Goal: Transaction & Acquisition: Purchase product/service

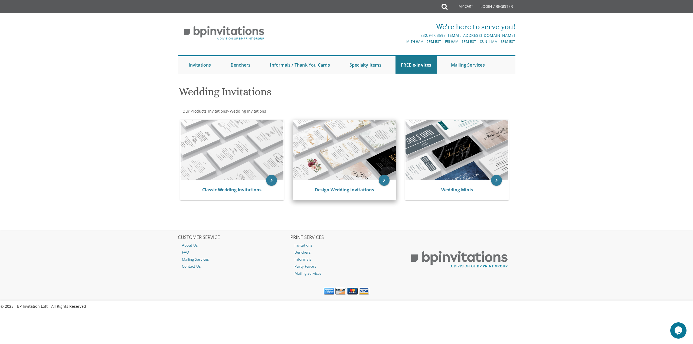
click at [364, 156] on img at bounding box center [344, 150] width 103 height 60
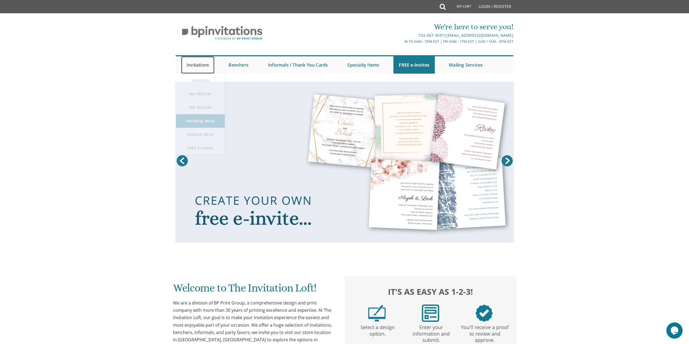
click at [198, 66] on link "Invitations" at bounding box center [197, 64] width 33 height 17
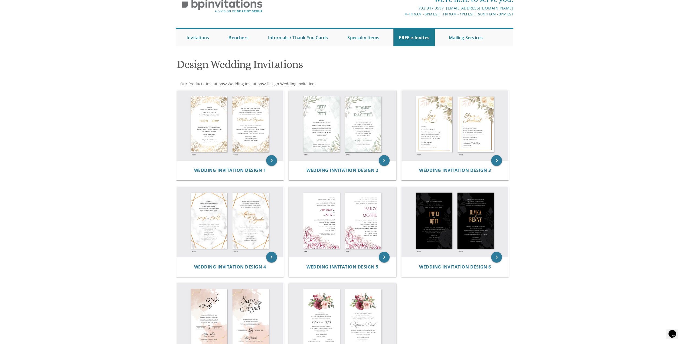
scroll to position [81, 0]
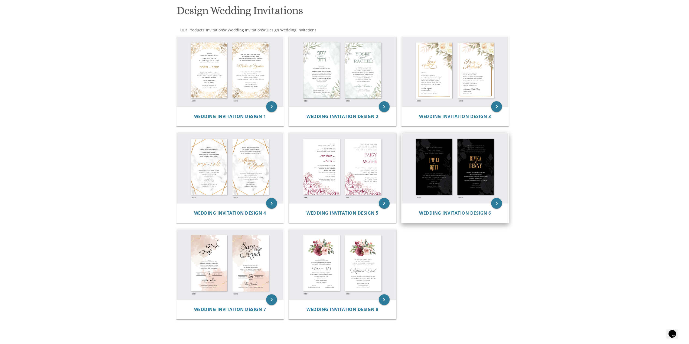
click at [468, 178] on img at bounding box center [454, 168] width 107 height 70
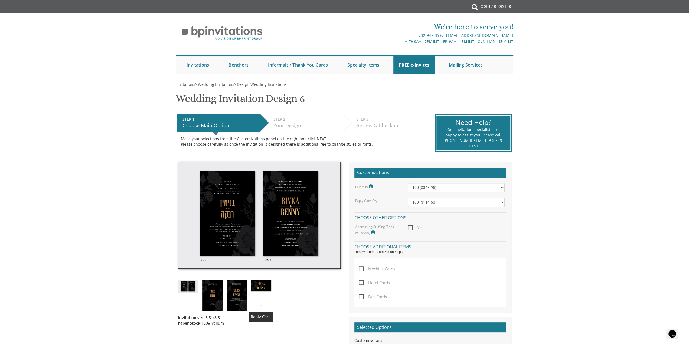
click at [256, 282] on img at bounding box center [261, 294] width 20 height 28
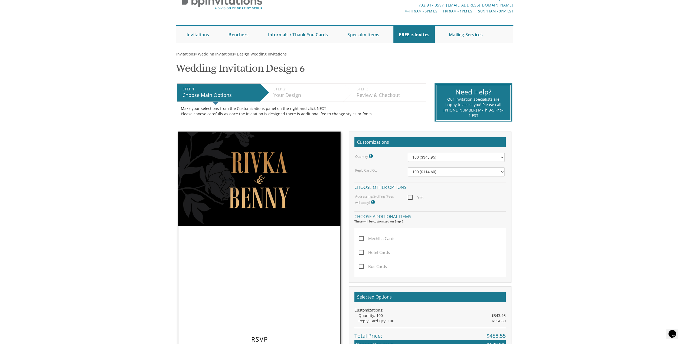
scroll to position [81, 0]
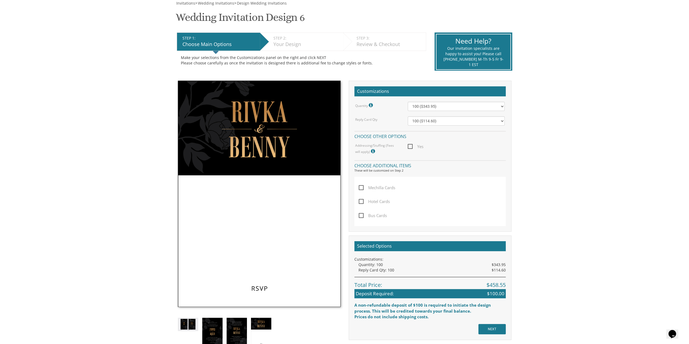
click at [186, 318] on img at bounding box center [188, 324] width 20 height 13
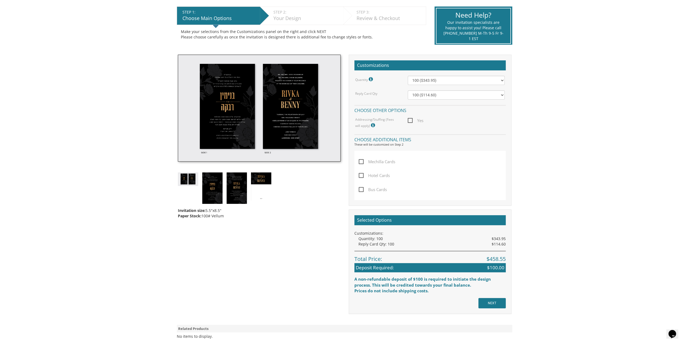
scroll to position [85, 0]
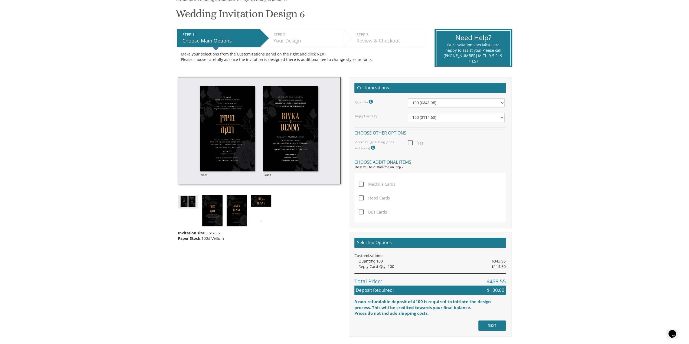
click at [378, 185] on span "Mechilla Cards" at bounding box center [377, 184] width 37 height 7
click at [362, 185] on input "Mechilla Cards" at bounding box center [361, 184] width 4 height 4
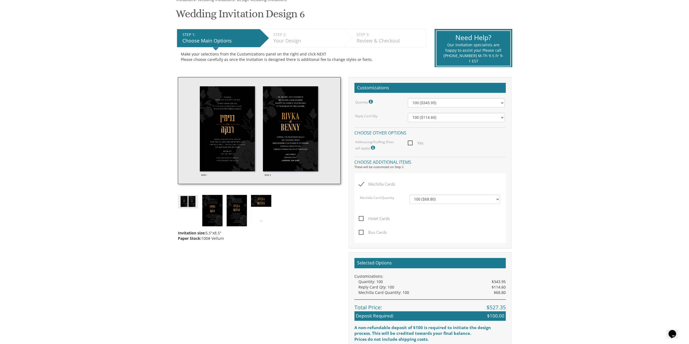
click at [381, 183] on span "Mechilla Cards" at bounding box center [377, 184] width 37 height 7
click at [362, 183] on input "Mechilla Cards" at bounding box center [361, 184] width 4 height 4
checkbox input "false"
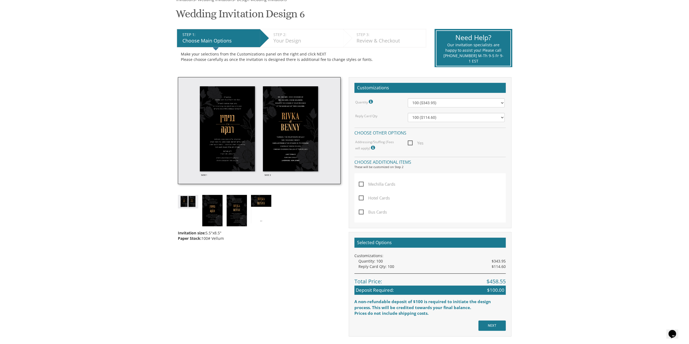
click at [385, 197] on span "Hotel Cards" at bounding box center [374, 198] width 31 height 7
click at [362, 197] on input "Hotel Cards" at bounding box center [361, 198] width 4 height 4
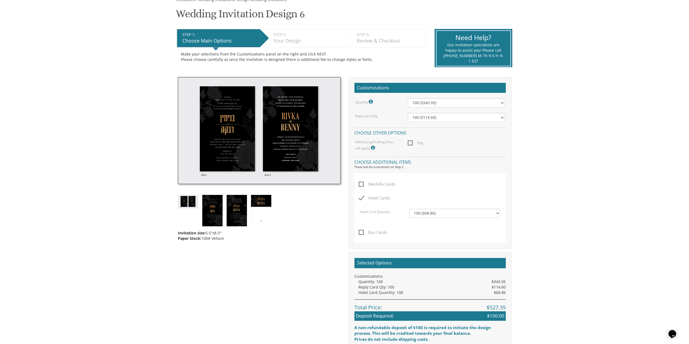
click at [385, 197] on span "Hotel Cards" at bounding box center [374, 198] width 31 height 7
click at [362, 197] on input "Hotel Cards" at bounding box center [361, 198] width 4 height 4
checkbox input "false"
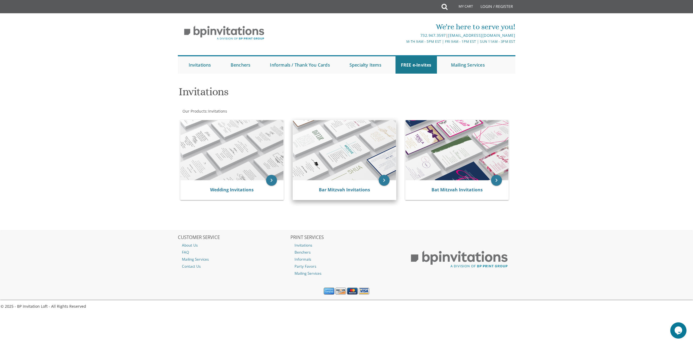
click at [350, 158] on img at bounding box center [344, 150] width 103 height 60
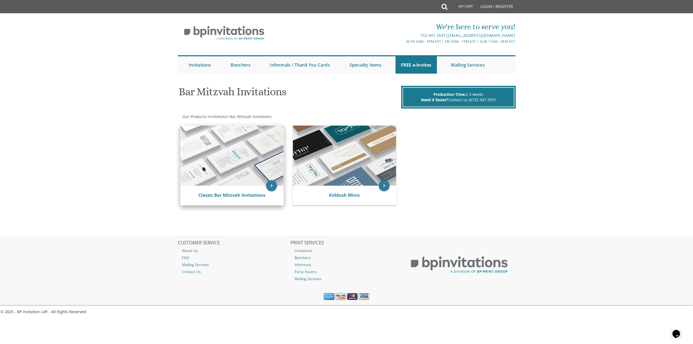
click at [247, 154] on img at bounding box center [232, 156] width 103 height 60
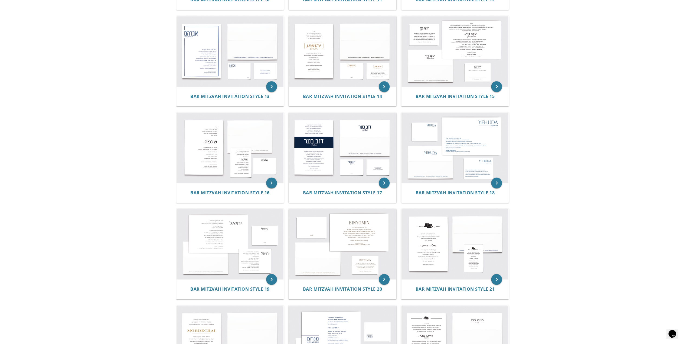
scroll to position [622, 0]
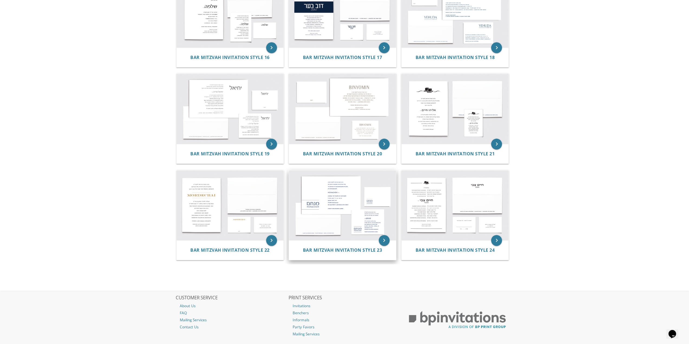
click at [347, 206] on img at bounding box center [342, 205] width 107 height 70
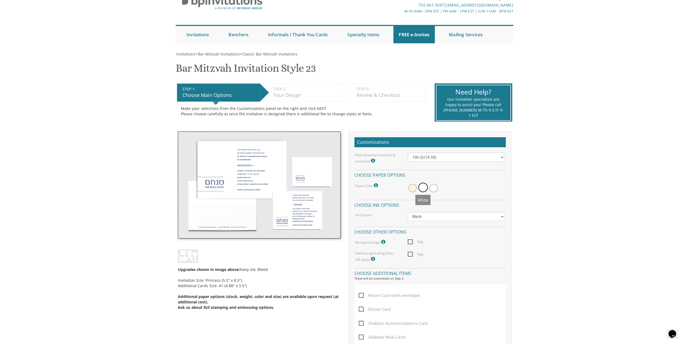
scroll to position [54, 0]
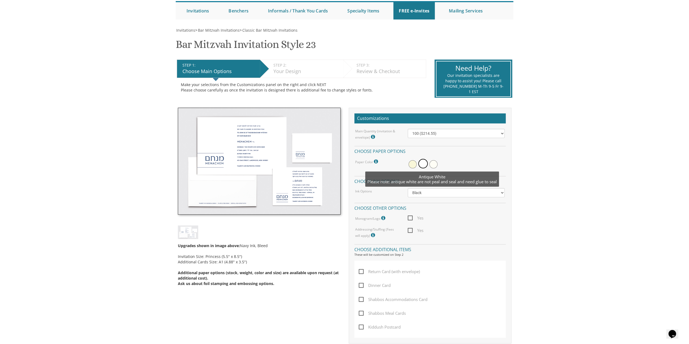
click at [435, 161] on span at bounding box center [433, 164] width 8 height 8
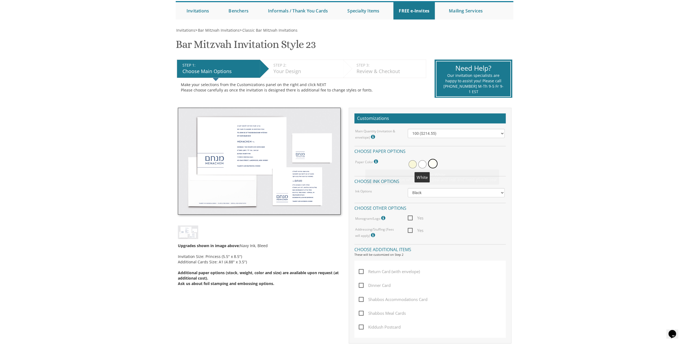
click at [424, 162] on span at bounding box center [422, 164] width 8 height 8
click at [375, 159] on icon at bounding box center [376, 161] width 5 height 5
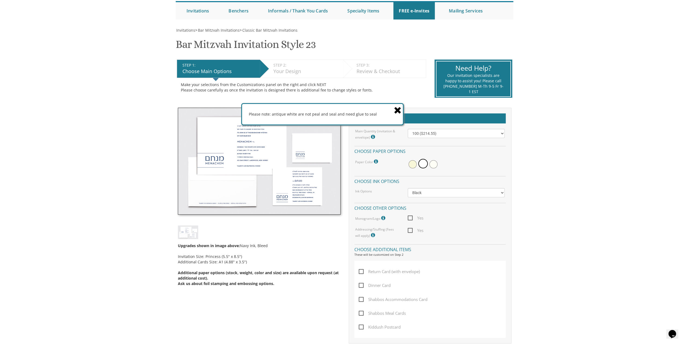
click at [397, 110] on icon at bounding box center [398, 109] width 8 height 9
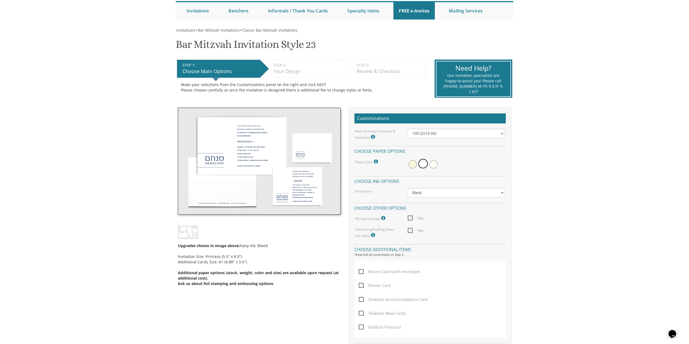
click at [410, 217] on span "Yes" at bounding box center [416, 218] width 16 height 7
click at [410, 217] on input "Yes" at bounding box center [410, 218] width 4 height 4
click at [415, 212] on h4 "Choose other options" at bounding box center [429, 207] width 151 height 9
click at [409, 218] on span "Yes" at bounding box center [416, 218] width 16 height 7
click at [409, 218] on input "Yes" at bounding box center [410, 218] width 4 height 4
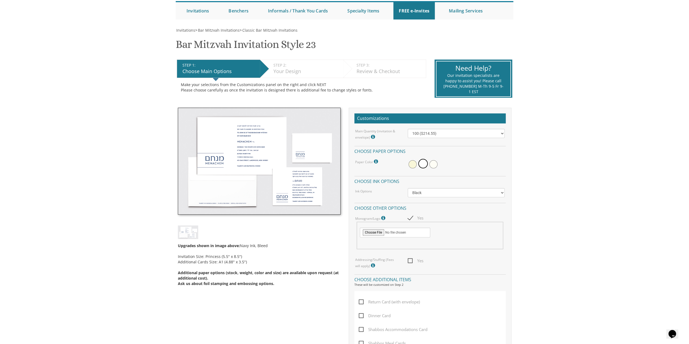
checkbox input "false"
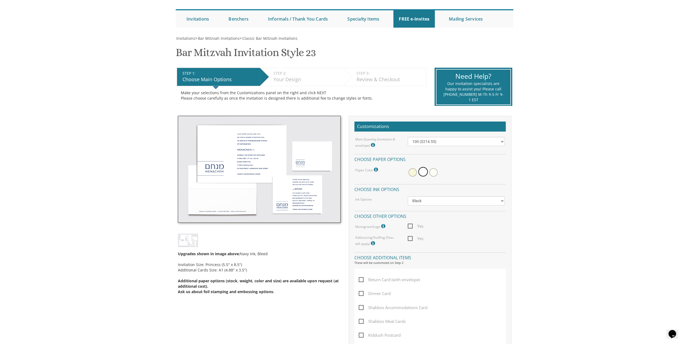
scroll to position [33, 0]
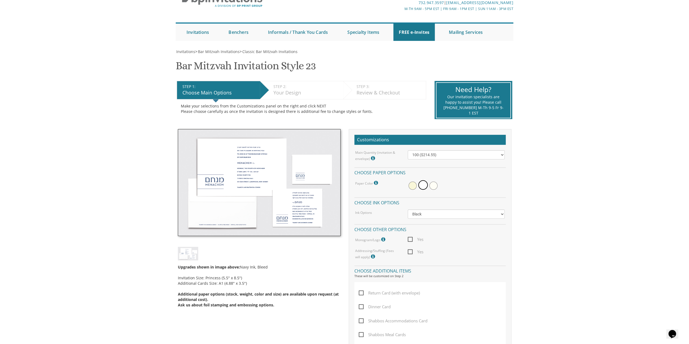
click at [382, 240] on icon at bounding box center [383, 239] width 5 height 5
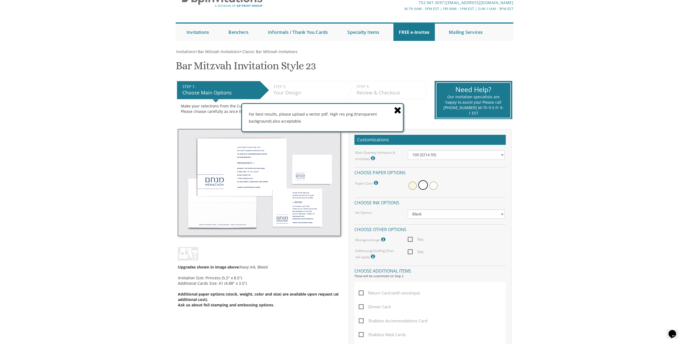
click at [395, 112] on icon at bounding box center [398, 109] width 8 height 9
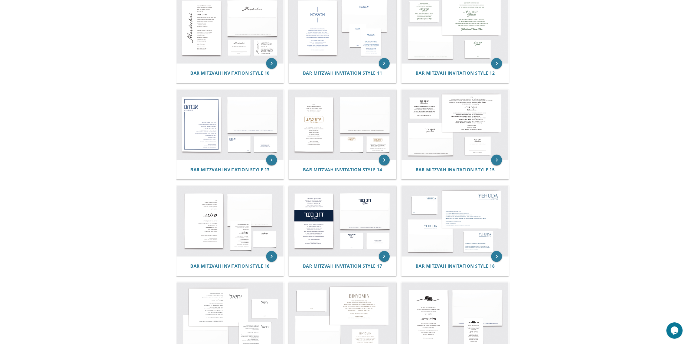
scroll to position [406, 0]
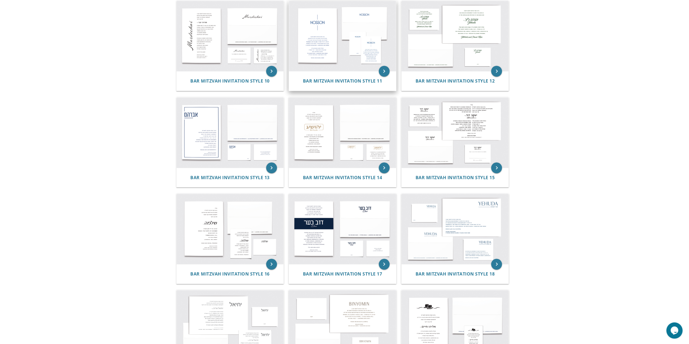
click at [335, 47] on img at bounding box center [342, 36] width 107 height 70
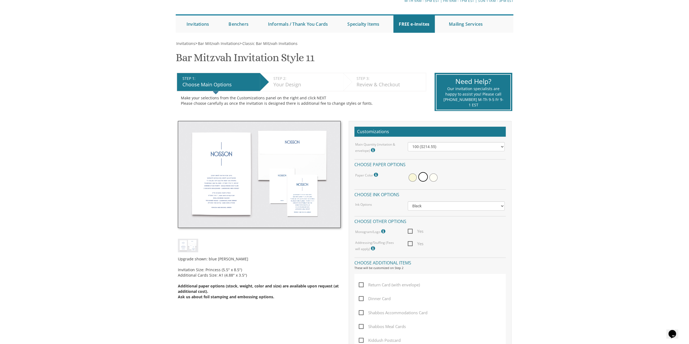
scroll to position [108, 0]
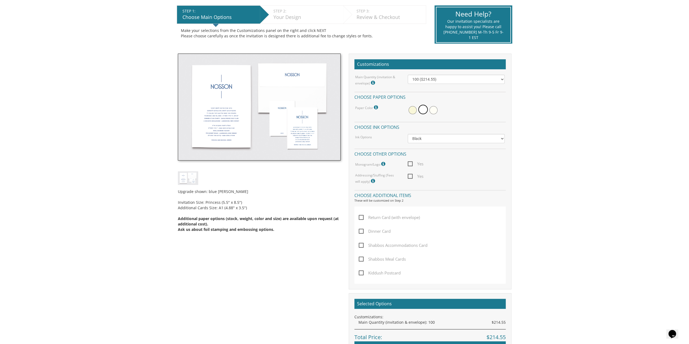
click at [383, 161] on span at bounding box center [383, 163] width 5 height 6
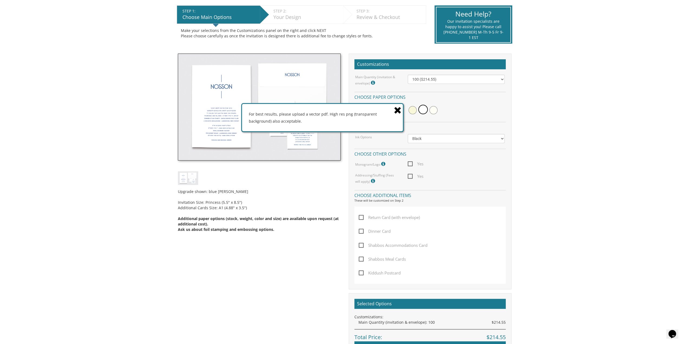
click at [399, 109] on icon at bounding box center [398, 109] width 8 height 9
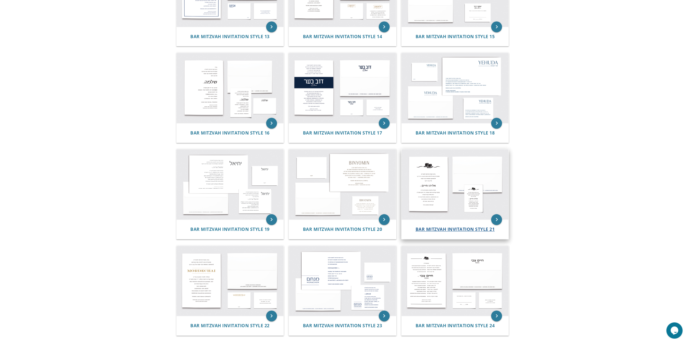
scroll to position [568, 0]
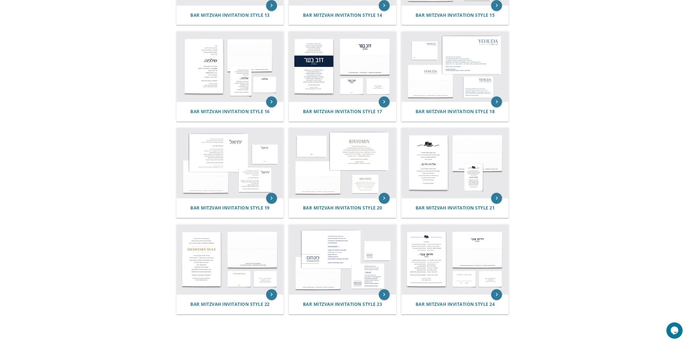
drag, startPoint x: 443, startPoint y: 255, endPoint x: 595, endPoint y: 263, distance: 152.8
drag, startPoint x: 595, startPoint y: 263, endPoint x: 664, endPoint y: 149, distance: 133.0
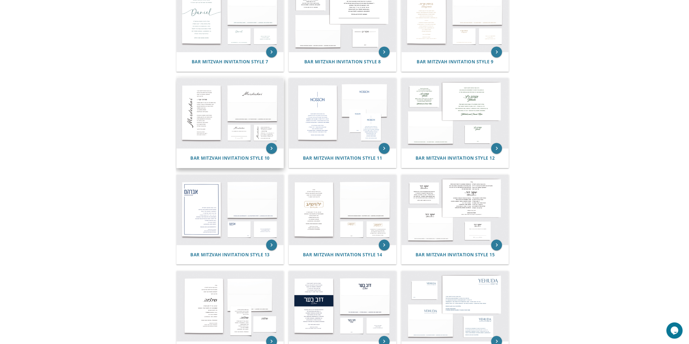
scroll to position [298, 0]
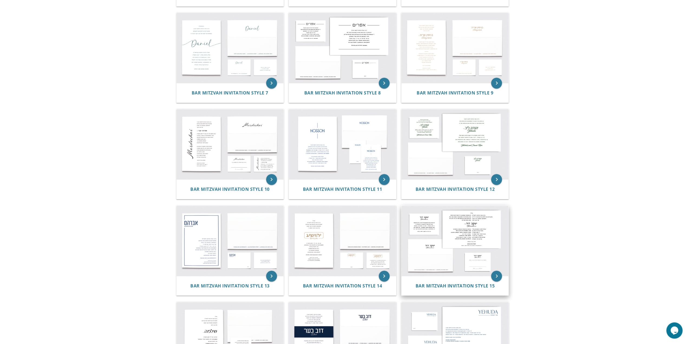
click at [481, 235] on img at bounding box center [454, 241] width 107 height 70
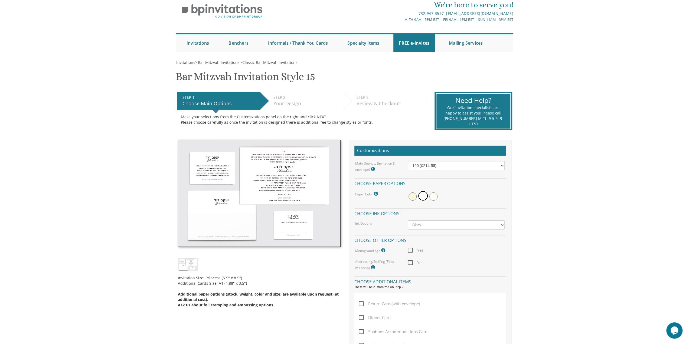
scroll to position [27, 0]
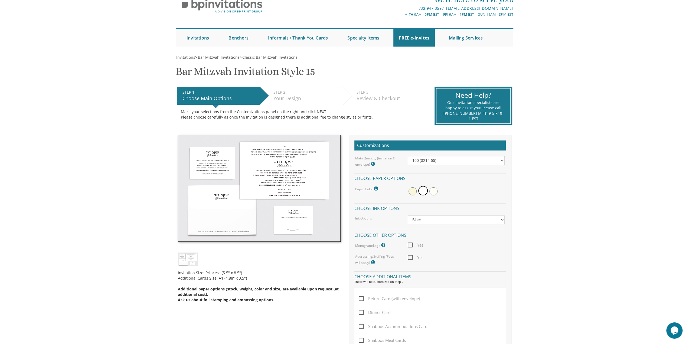
click at [476, 225] on div "Main Quantity (invitation & envelope) Invitation Size: Princess (5.5" x 8.5") 1…" at bounding box center [429, 211] width 151 height 110
click at [474, 219] on select "Black Colored Ink ($65.00) Black + One Color ($100.00) Two Colors ($137.95)" at bounding box center [456, 219] width 97 height 9
click at [408, 215] on select "Black Colored Ink ($65.00) Black + One Color ($100.00) Two Colors ($137.95)" at bounding box center [456, 219] width 97 height 9
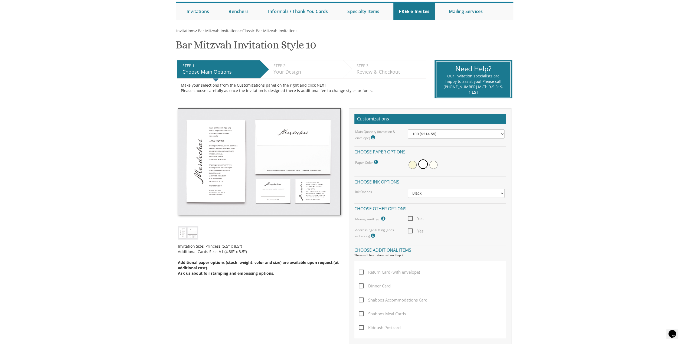
scroll to position [54, 0]
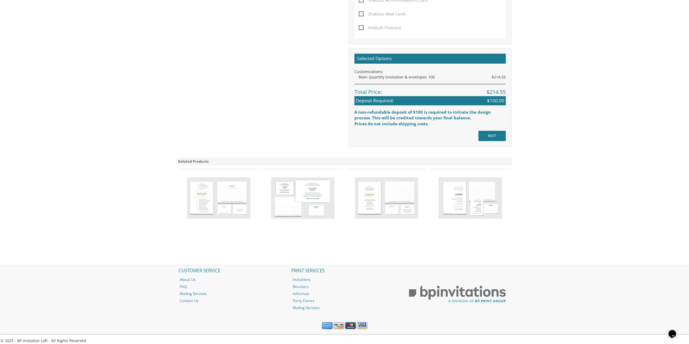
scroll to position [358, 0]
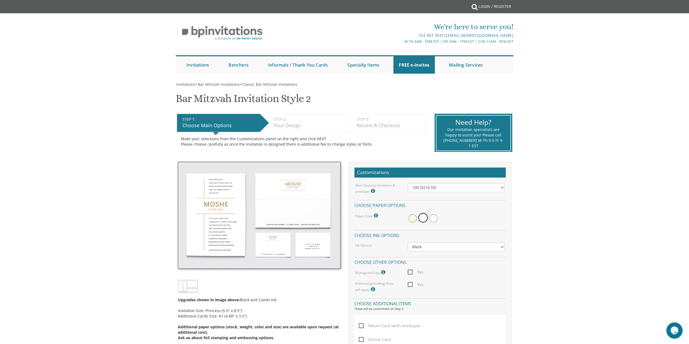
click at [215, 232] on img at bounding box center [259, 215] width 163 height 107
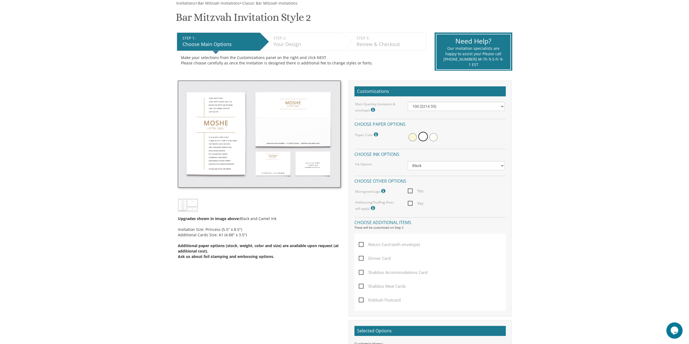
click at [280, 337] on div "Upgrades shown in image above: Black and Camel Ink Invitation Size: Princess (5…" at bounding box center [345, 250] width 342 height 338
click at [409, 191] on span "Yes" at bounding box center [416, 191] width 16 height 7
click at [409, 191] on input "Yes" at bounding box center [410, 191] width 4 height 4
checkbox input "true"
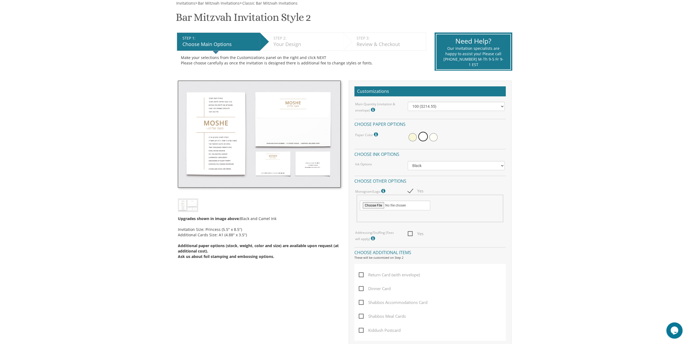
click at [411, 232] on span "Yes" at bounding box center [416, 233] width 16 height 7
click at [411, 232] on input "Yes" at bounding box center [410, 233] width 4 height 4
click at [411, 232] on span "Yes" at bounding box center [416, 233] width 16 height 7
click at [411, 232] on input "Yes" at bounding box center [410, 233] width 4 height 4
click at [411, 232] on span "Yes" at bounding box center [416, 233] width 16 height 7
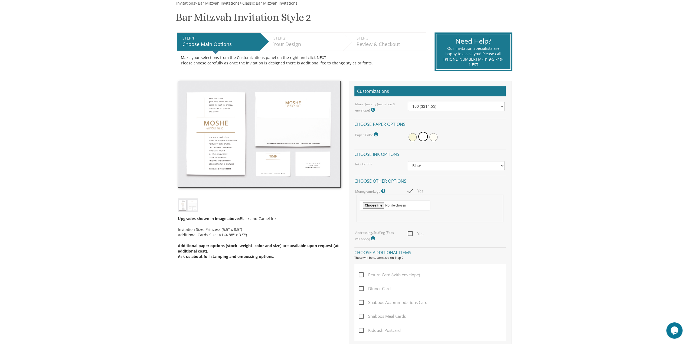
click at [411, 232] on input "Yes" at bounding box center [410, 233] width 4 height 4
checkbox input "true"
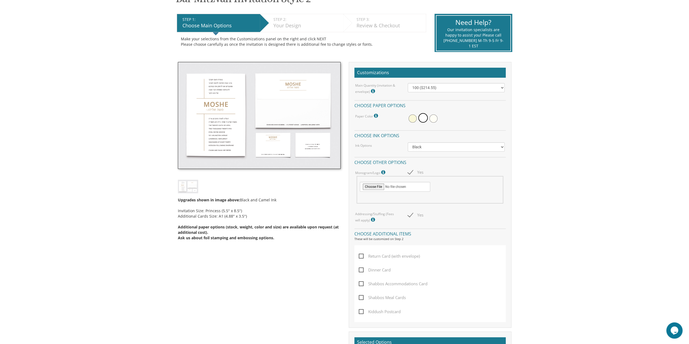
scroll to position [108, 0]
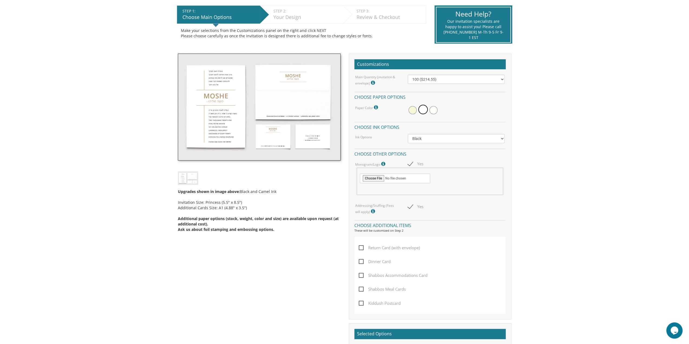
click at [406, 247] on span "Return Card (with envelope)" at bounding box center [389, 247] width 61 height 7
click at [362, 247] on input "Return Card (with envelope)" at bounding box center [361, 247] width 4 height 4
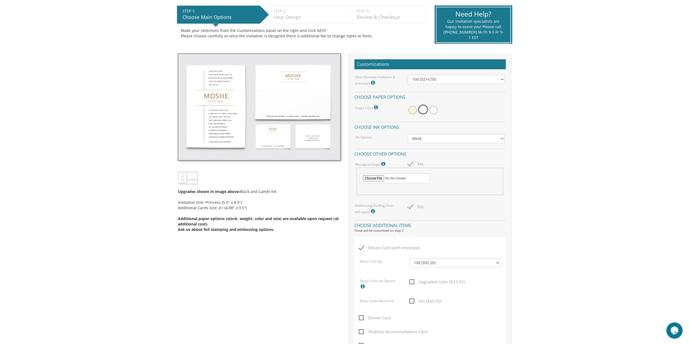
click at [382, 259] on div "Reply Card Qty" at bounding box center [381, 262] width 50 height 8
click at [394, 244] on span "Return Card (with envelope)" at bounding box center [389, 247] width 61 height 7
click at [362, 245] on input "Return Card (with envelope)" at bounding box center [361, 247] width 4 height 4
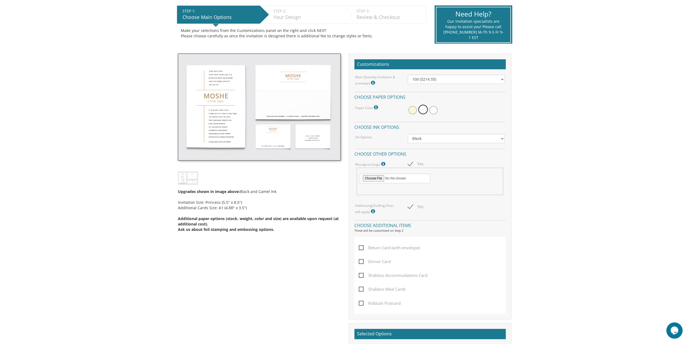
click at [394, 244] on span "Return Card (with envelope)" at bounding box center [389, 247] width 61 height 7
click at [362, 245] on input "Return Card (with envelope)" at bounding box center [361, 247] width 4 height 4
checkbox input "true"
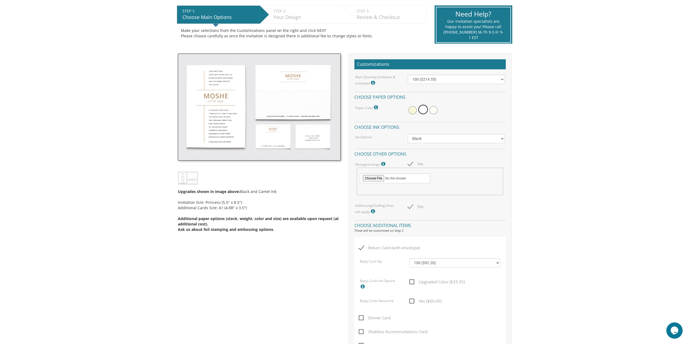
click at [363, 286] on icon at bounding box center [362, 286] width 5 height 5
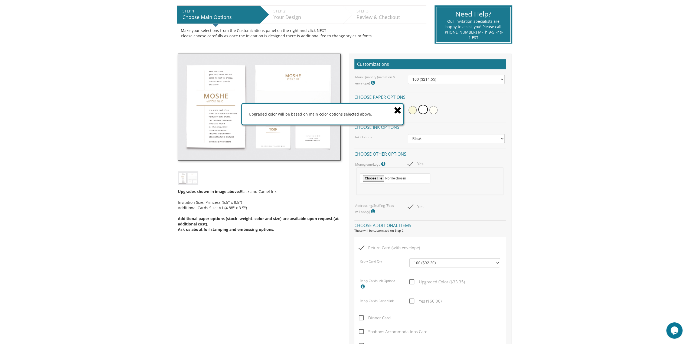
click at [396, 109] on icon at bounding box center [398, 109] width 8 height 9
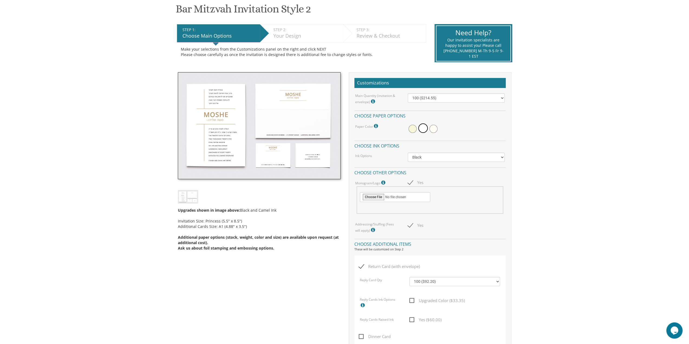
scroll to position [81, 0]
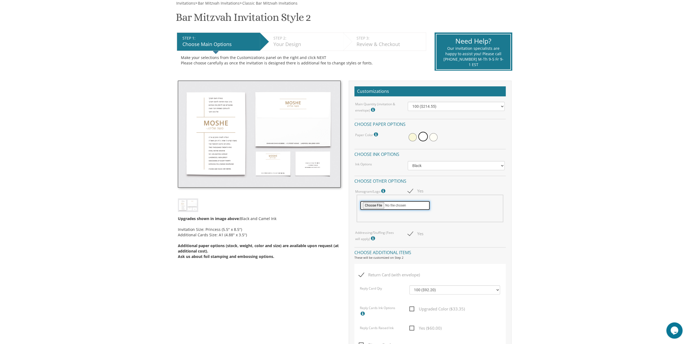
click at [373, 208] on input "file" at bounding box center [395, 206] width 70 height 10
type input "C:\fakepath\yitzy.pdf"
drag, startPoint x: 364, startPoint y: 211, endPoint x: 286, endPoint y: 220, distance: 78.2
click at [287, 221] on div "Upgrades shown in image above: Black and Camel Ink Invitation Size: Princess (5…" at bounding box center [345, 296] width 342 height 430
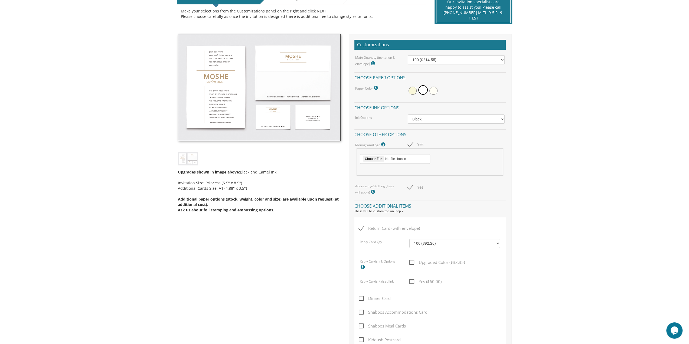
scroll to position [162, 0]
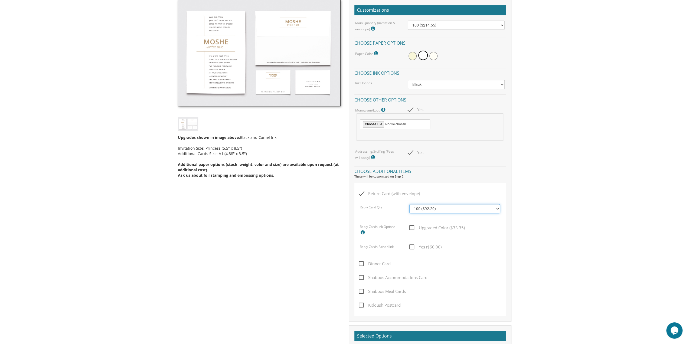
click at [438, 207] on select "100 ($92.20) 200 ($119.30) 300 ($141.90) 400 ($168.75) 500 ($191.00) 600 ($217.…" at bounding box center [454, 208] width 91 height 9
click at [427, 23] on select "100 ($214.55) 200 ($254.60) 300 ($294.25) 400 ($333.55) 500 ($373.90) 600 ($413…" at bounding box center [456, 25] width 97 height 9
click at [523, 265] on body "My Cart {{shoppingcart.totalQuantityDisplay}} Total: {{shoppingcart.subtotal}} …" at bounding box center [344, 235] width 689 height 794
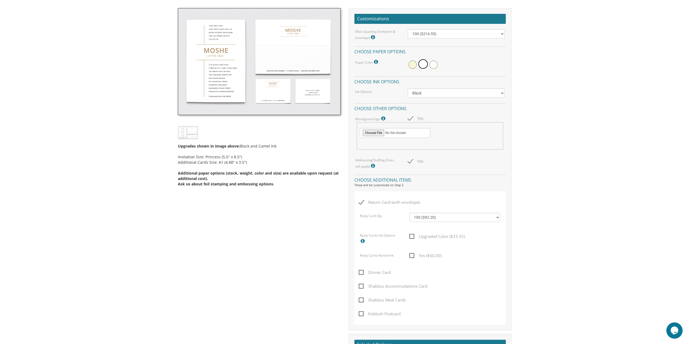
scroll to position [135, 0]
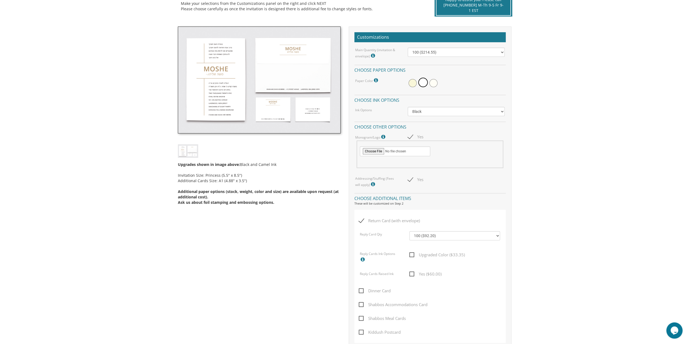
click at [383, 135] on icon at bounding box center [383, 137] width 5 height 5
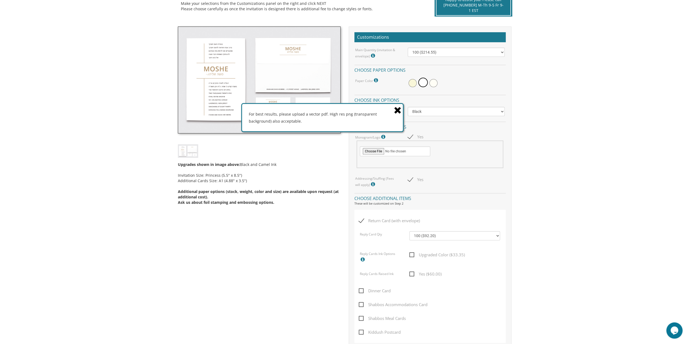
click at [395, 111] on icon at bounding box center [398, 109] width 8 height 9
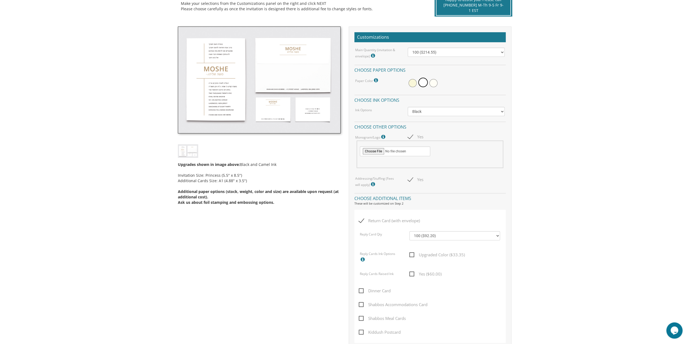
drag, startPoint x: 359, startPoint y: 163, endPoint x: 364, endPoint y: 160, distance: 5.3
click at [364, 160] on div at bounding box center [429, 153] width 147 height 27
click at [366, 164] on div at bounding box center [429, 153] width 147 height 27
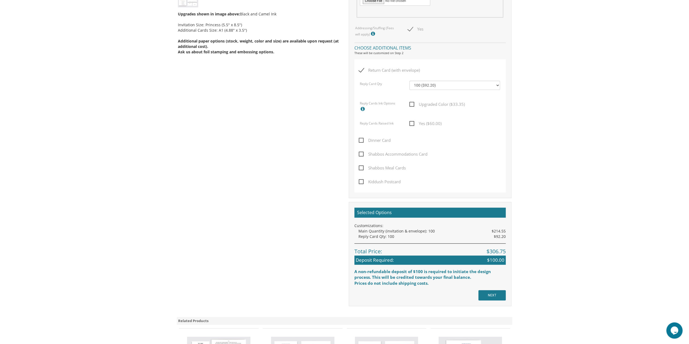
scroll to position [298, 0]
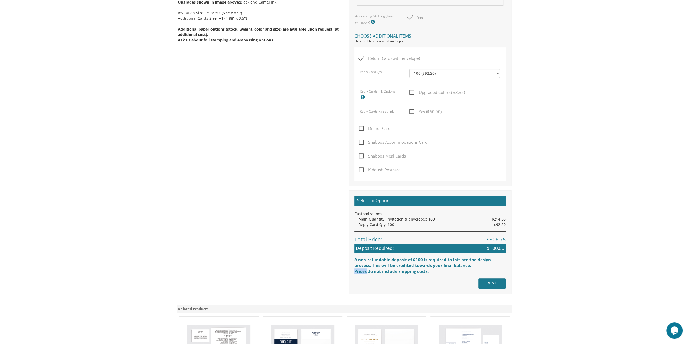
drag, startPoint x: 461, startPoint y: 267, endPoint x: 371, endPoint y: 271, distance: 89.4
click at [366, 270] on div "Selected Options Customizations: Main Quantity (invitation & envelope): 100 $21…" at bounding box center [429, 235] width 151 height 79
click at [390, 277] on div "Selected Options Customizations: Main Quantity (invitation & envelope): 100 $21…" at bounding box center [430, 242] width 163 height 104
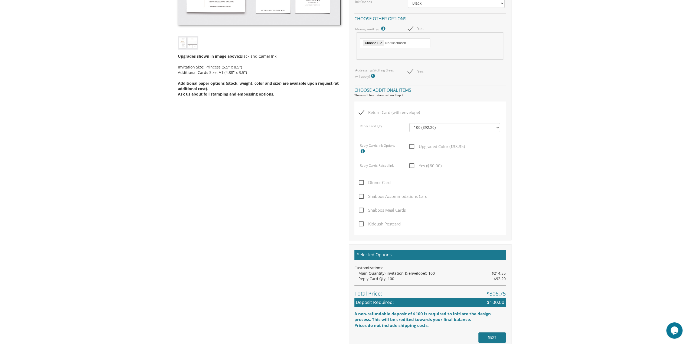
scroll to position [135, 0]
